Goal: Information Seeking & Learning: Find specific fact

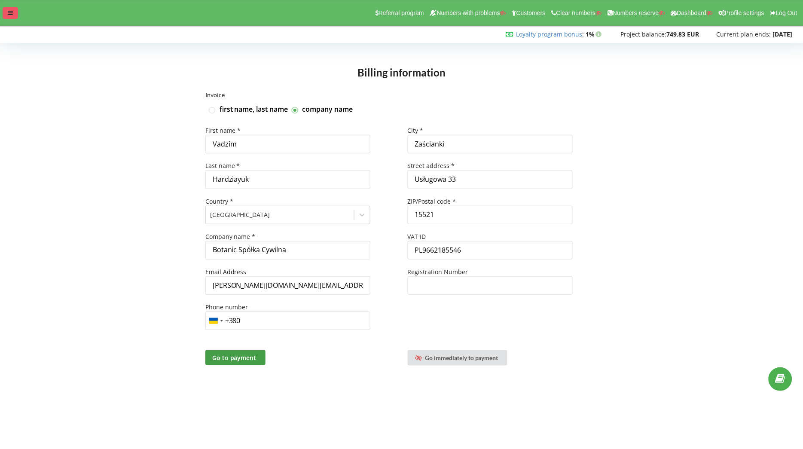
click at [8, 14] on icon at bounding box center [10, 13] width 5 height 6
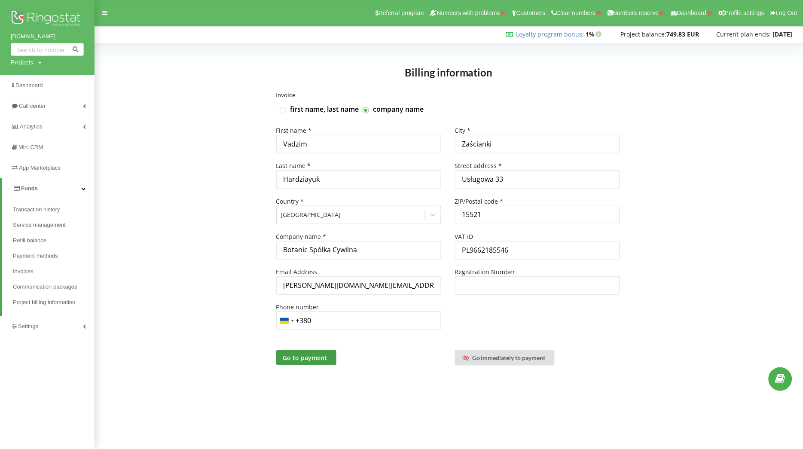
drag, startPoint x: 8, startPoint y: 37, endPoint x: 49, endPoint y: 34, distance: 41.4
click at [49, 34] on div "botanic.com.pl Projects Search" at bounding box center [47, 37] width 94 height 75
click at [45, 207] on span "Transaction history" at bounding box center [39, 209] width 52 height 9
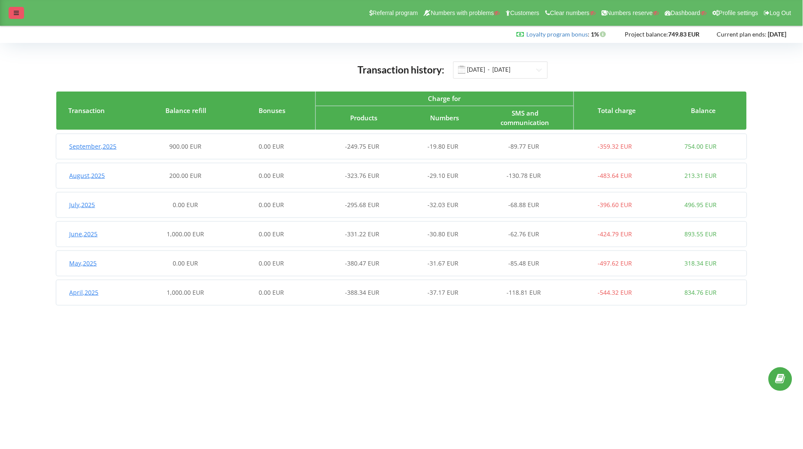
click at [19, 12] on div at bounding box center [16, 13] width 15 height 12
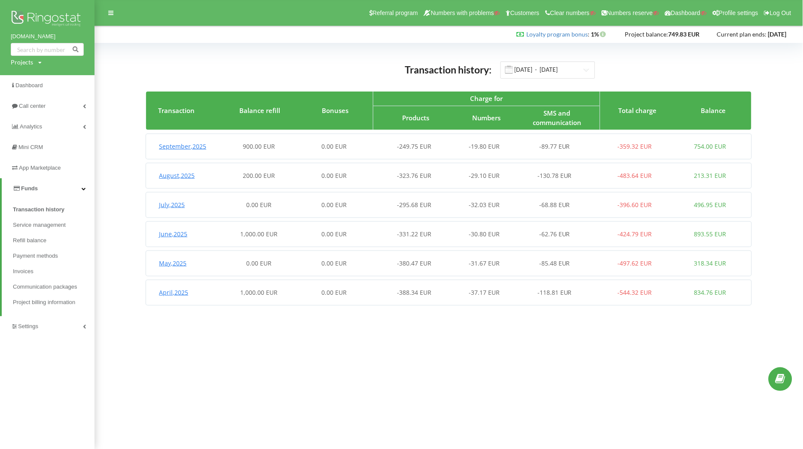
drag, startPoint x: 2, startPoint y: 38, endPoint x: 62, endPoint y: 39, distance: 60.1
click at [62, 39] on div "[DOMAIN_NAME] Projects Search" at bounding box center [47, 37] width 94 height 75
copy link "[DOMAIN_NAME]"
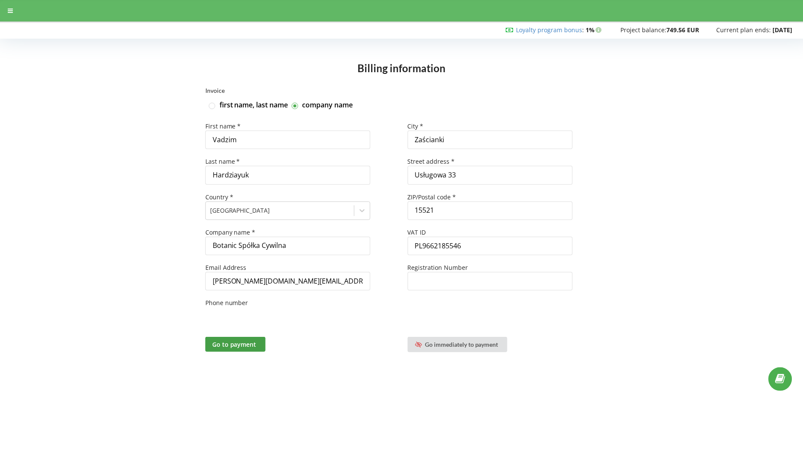
type input "+380"
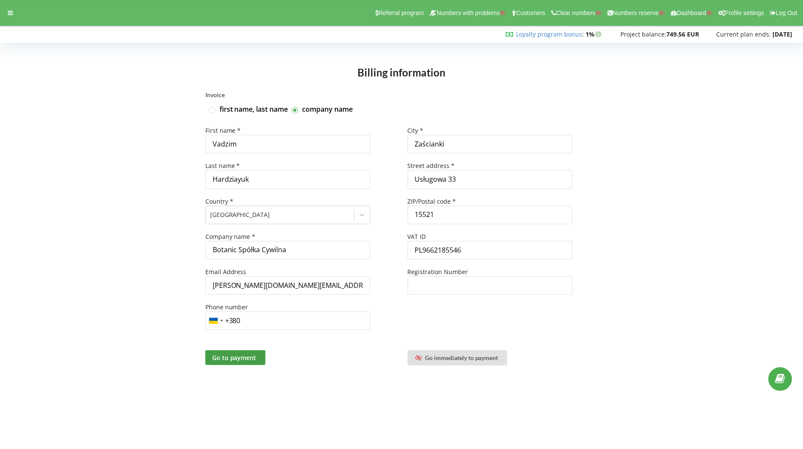
click at [301, 239] on div "Company name *" at bounding box center [300, 236] width 190 height 9
click at [297, 250] on input "Botanic Spółka Cywilna" at bounding box center [287, 250] width 165 height 18
click at [8, 13] on icon at bounding box center [10, 13] width 5 height 6
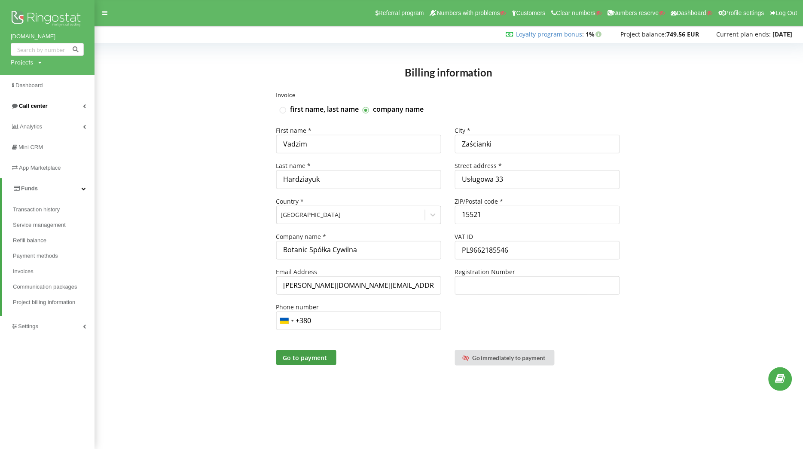
click at [49, 109] on link "Call center" at bounding box center [47, 106] width 94 height 21
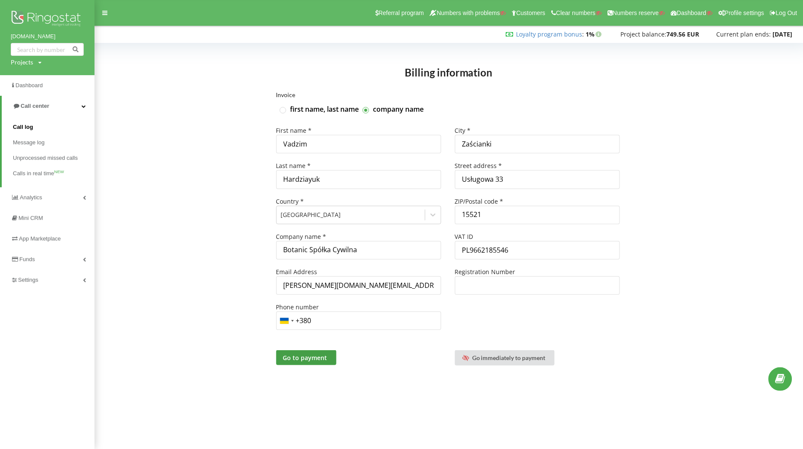
click at [19, 123] on span "Call log" at bounding box center [23, 127] width 20 height 9
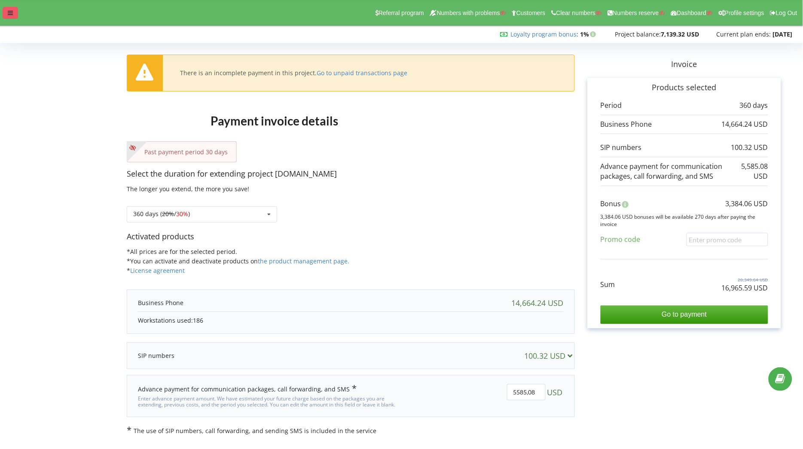
click at [11, 12] on icon at bounding box center [10, 13] width 5 height 6
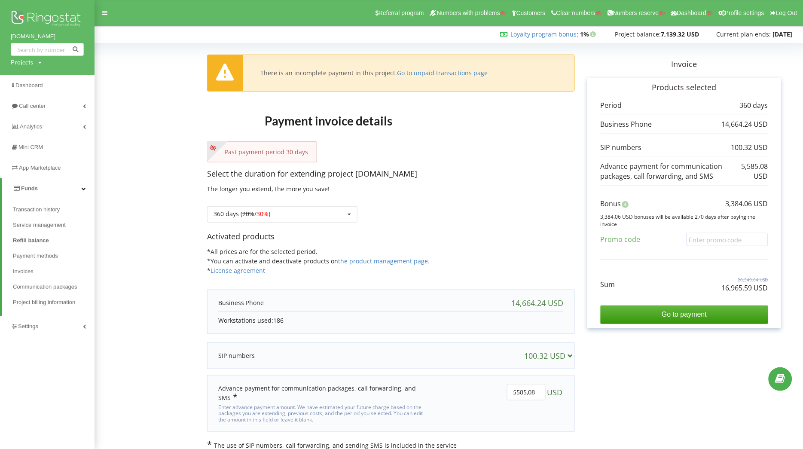
click at [60, 186] on link "Funds" at bounding box center [48, 188] width 93 height 21
click at [49, 204] on link "Settings" at bounding box center [47, 209] width 94 height 21
click at [46, 229] on span "General settings" at bounding box center [42, 233] width 44 height 9
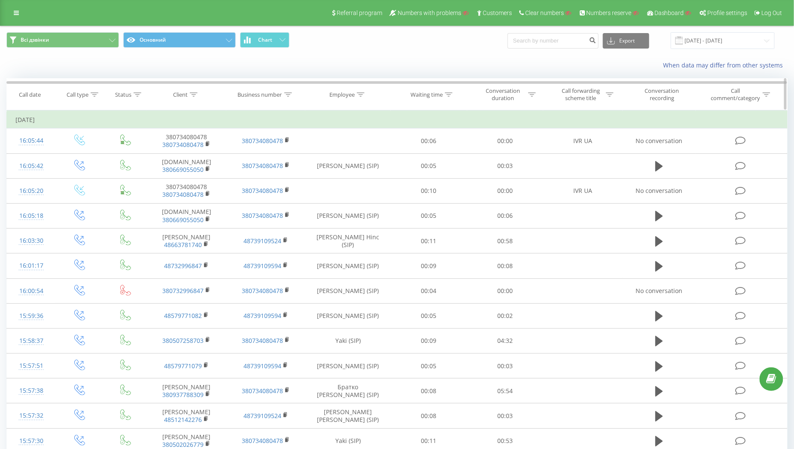
click at [360, 94] on icon at bounding box center [361, 94] width 8 height 4
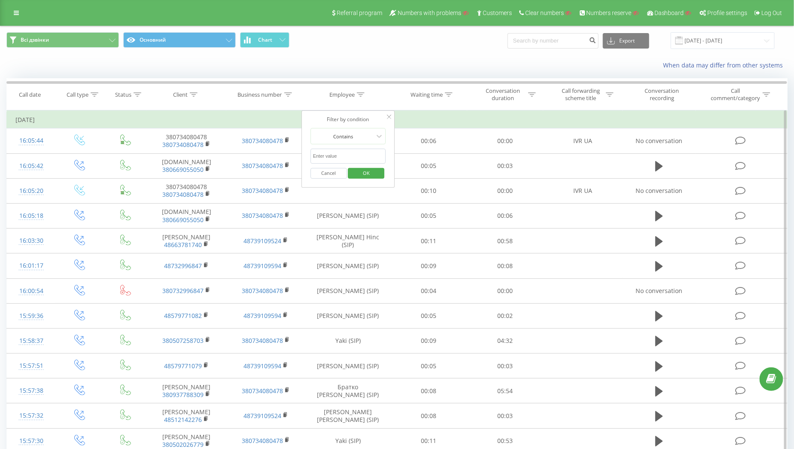
click at [339, 157] on input "text" at bounding box center [349, 156] width 76 height 15
type input "Cesna"
click at [363, 174] on span "OK" at bounding box center [366, 172] width 24 height 13
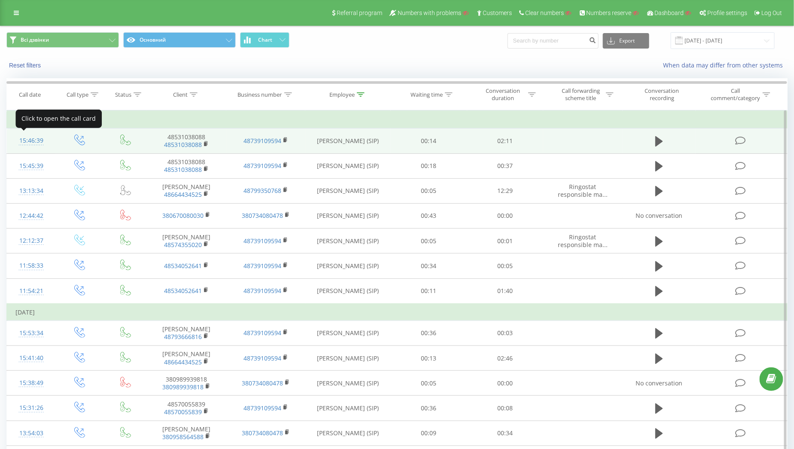
click at [27, 139] on div "15:46:39" at bounding box center [30, 140] width 31 height 17
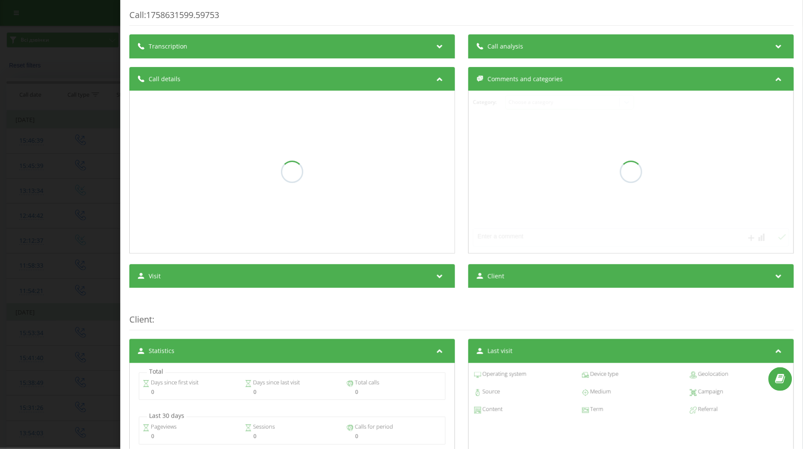
click at [361, 44] on div "Transcription" at bounding box center [292, 46] width 326 height 24
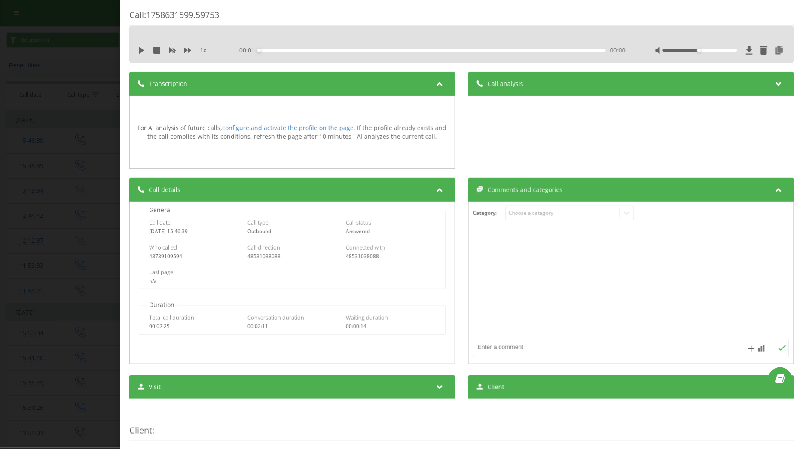
click at [514, 86] on span "Call analysis" at bounding box center [506, 83] width 36 height 9
click at [82, 163] on div "Call : 1758631599.59753 1 x - 02:11 00:00 00:00 Transcription For AI analysis o…" at bounding box center [401, 224] width 803 height 449
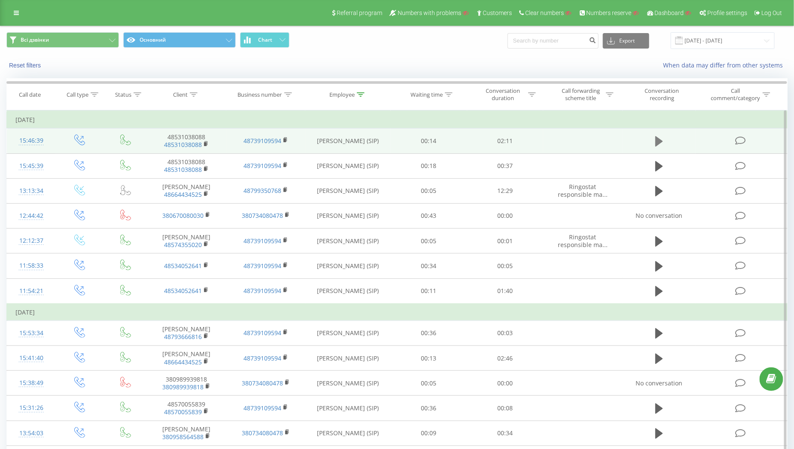
click at [658, 142] on icon at bounding box center [659, 141] width 8 height 10
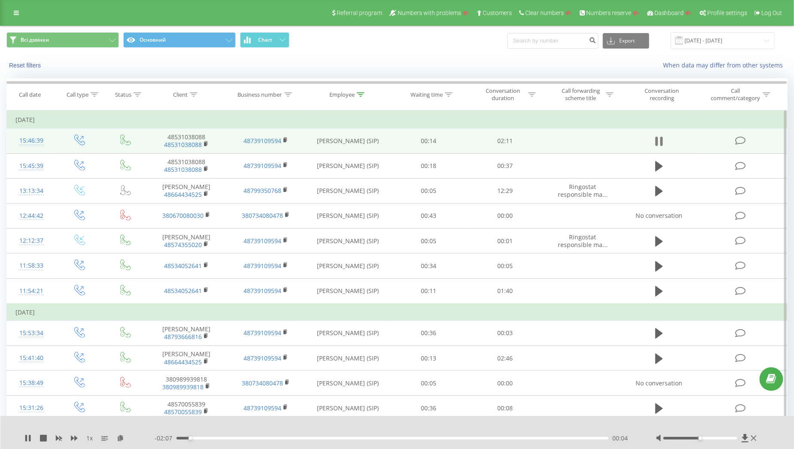
click at [657, 142] on icon at bounding box center [656, 141] width 3 height 9
click at [37, 140] on div "15:46:39" at bounding box center [30, 140] width 31 height 17
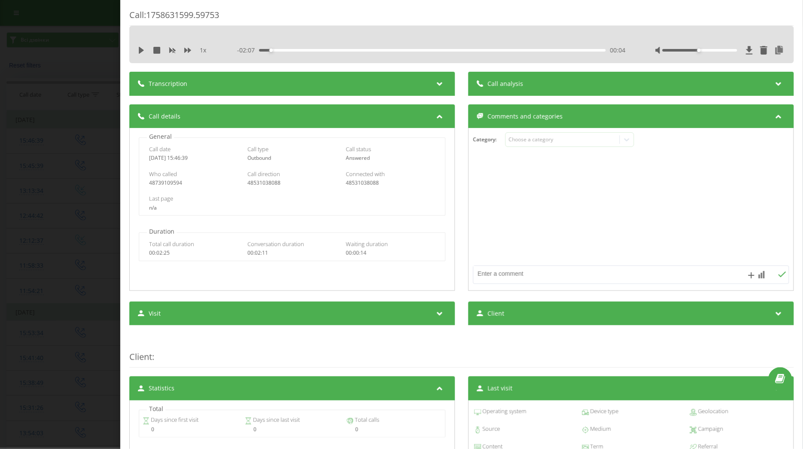
click at [386, 14] on div "Call : 1758631599.59753" at bounding box center [461, 17] width 664 height 17
click at [94, 181] on div "Call : 1758631599.59753 1 x - 02:07 00:04 00:04 Transcription For AI analysis o…" at bounding box center [401, 224] width 803 height 449
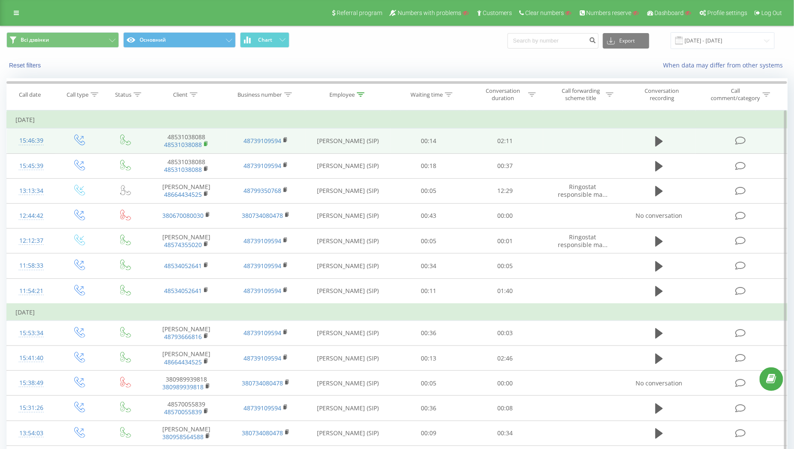
click at [205, 142] on rect at bounding box center [205, 144] width 3 height 4
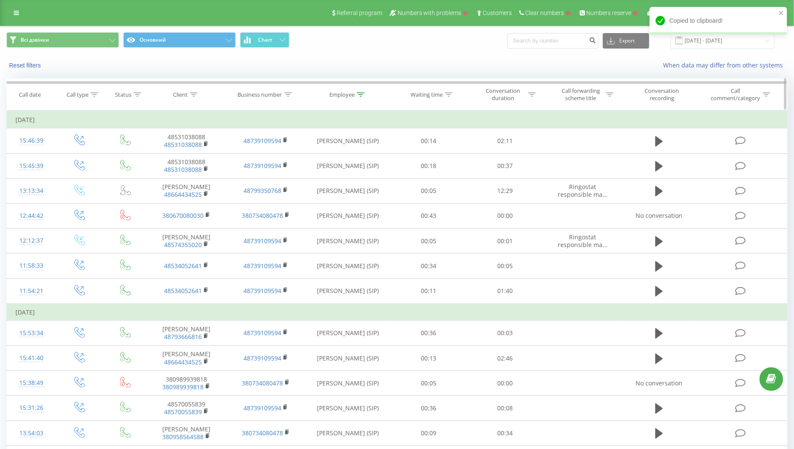
click at [194, 94] on icon at bounding box center [194, 94] width 8 height 4
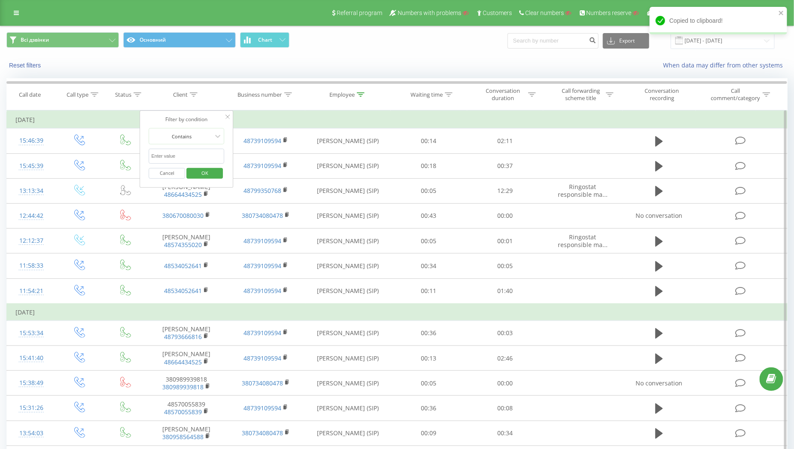
click at [193, 154] on input "text" at bounding box center [187, 156] width 76 height 15
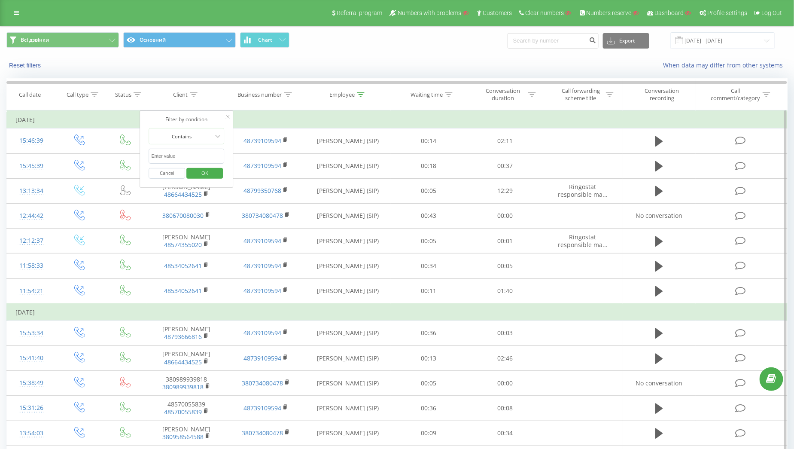
paste input "48531038088"
type input "48531038088"
click at [211, 174] on span "OK" at bounding box center [205, 172] width 24 height 13
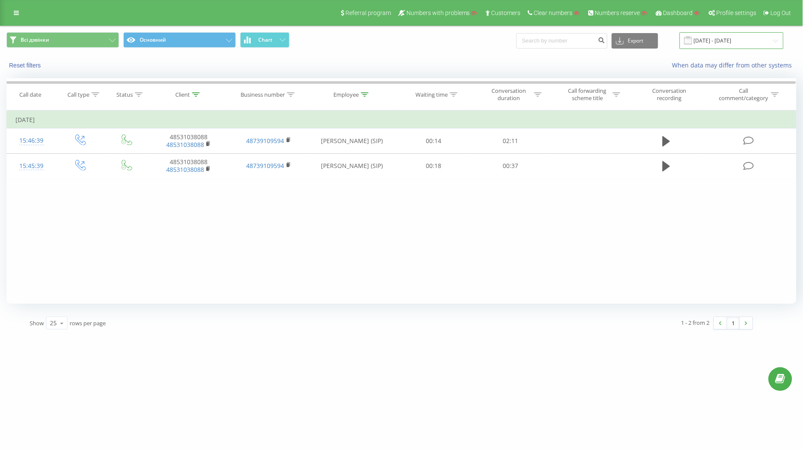
click at [736, 43] on input "23.08.2025 - 23.09.2025" at bounding box center [732, 40] width 104 height 17
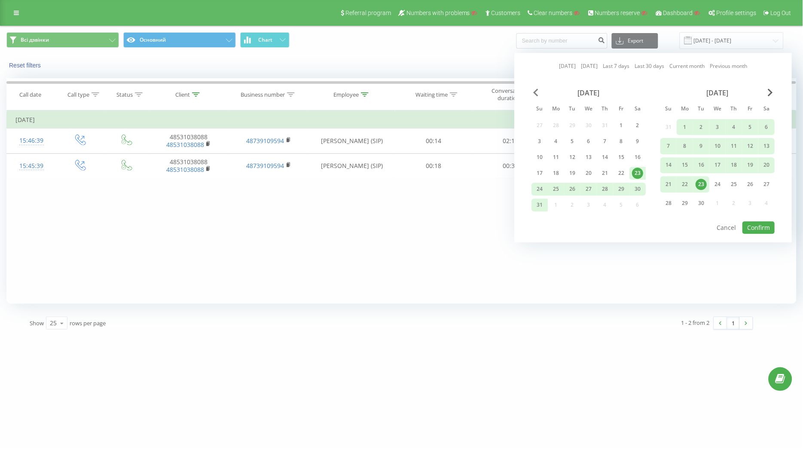
click at [535, 94] on span "Previous Month" at bounding box center [535, 92] width 5 height 8
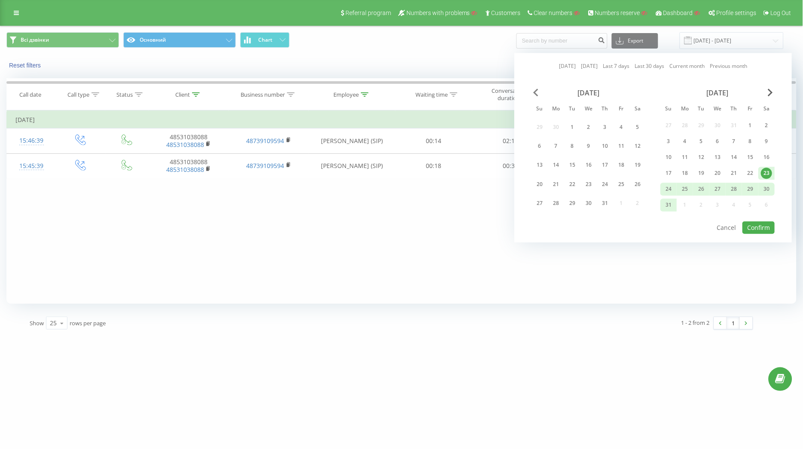
click at [535, 94] on span "Previous Month" at bounding box center [535, 92] width 5 height 8
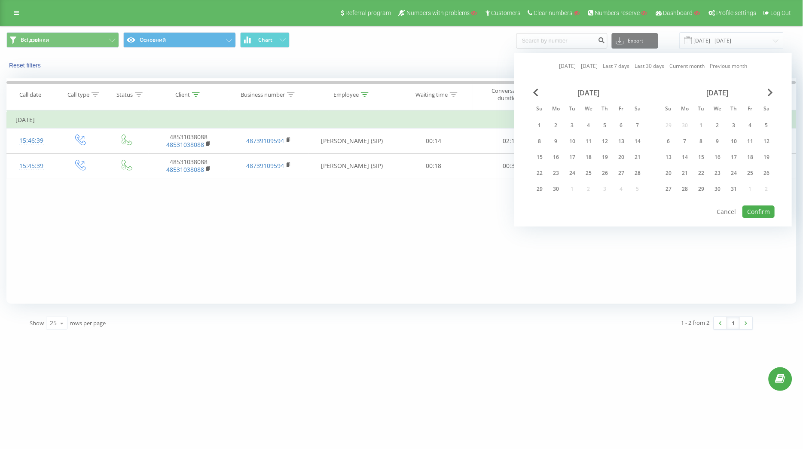
click at [543, 132] on div "June 2025 Su Mo Tu We Th Fr Sa 1 2 3 4 5 6 7 8 9 10 11 12 13 14 15 16 17 18 19 …" at bounding box center [588, 143] width 114 height 110
click at [543, 127] on div "1" at bounding box center [539, 125] width 11 height 11
click at [772, 94] on span "Next Month" at bounding box center [770, 92] width 5 height 8
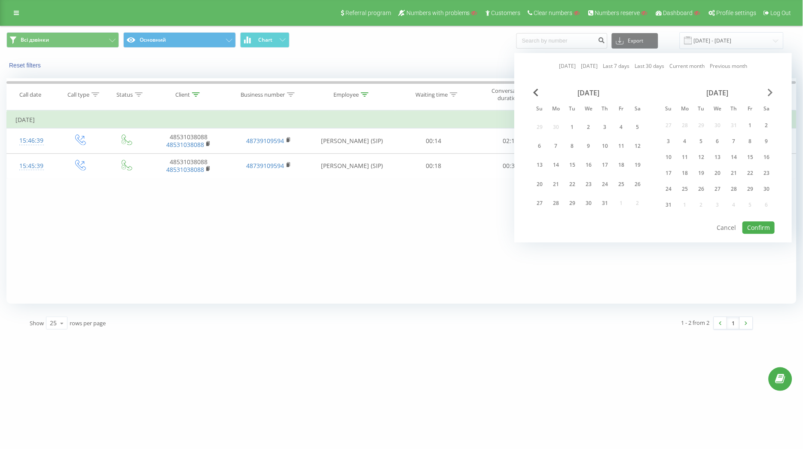
click at [772, 94] on span "Next Month" at bounding box center [770, 92] width 5 height 8
click at [703, 201] on div "30" at bounding box center [700, 203] width 11 height 11
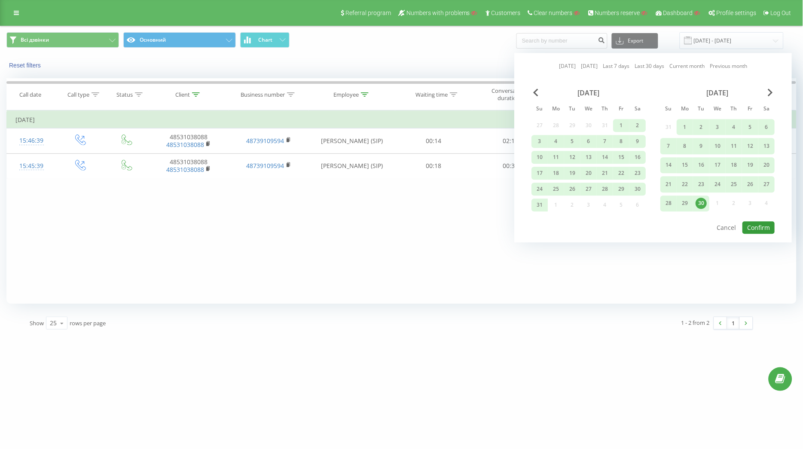
click at [754, 225] on button "Confirm" at bounding box center [758, 227] width 32 height 12
type input "01.06.2025 - 30.09.2025"
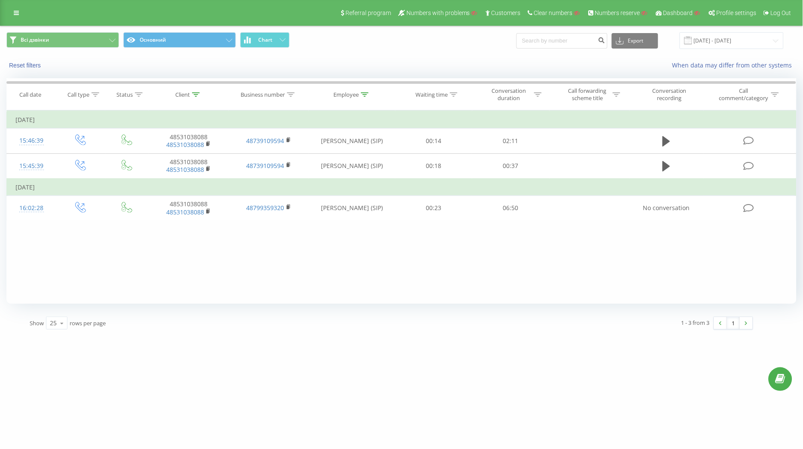
click at [344, 294] on div "Filter by condition Equal Enter value Cancel OK Filter by condition Equal Enter…" at bounding box center [401, 206] width 790 height 193
click at [19, 12] on link at bounding box center [16, 13] width 15 height 12
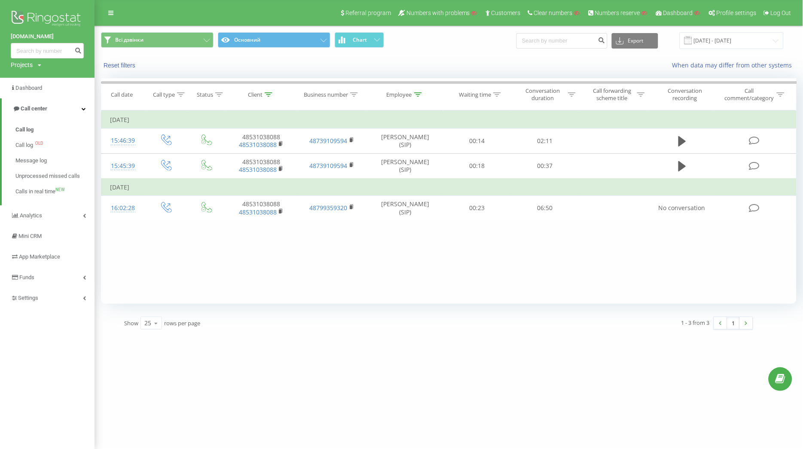
click at [36, 67] on div "Projects Search" at bounding box center [26, 65] width 30 height 9
